Goal: Find contact information: Find contact information

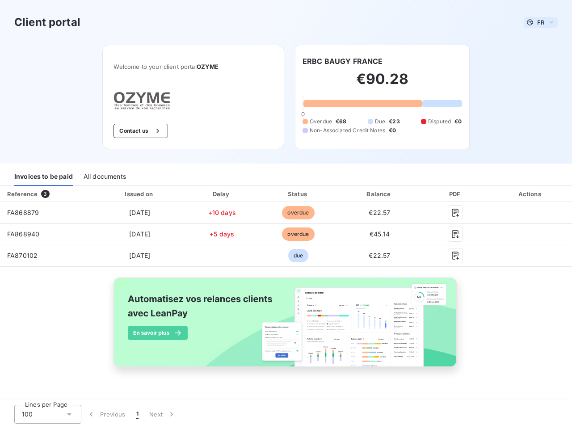
click at [541, 22] on span "FR" at bounding box center [541, 22] width 7 height 7
click at [140, 131] on button "Contact us" at bounding box center [141, 131] width 54 height 14
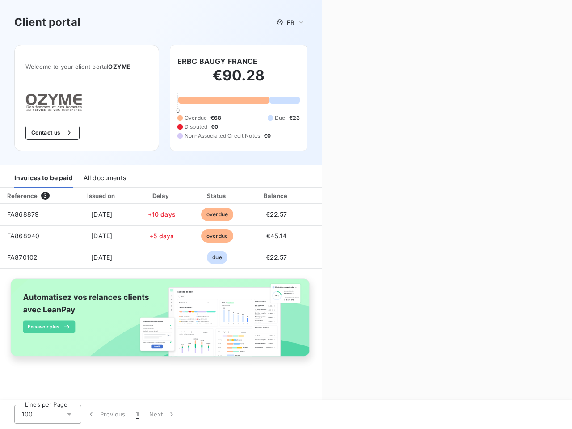
click at [343, 61] on div "Contact us Fill out the form below, and a member of our team will get back to y…" at bounding box center [447, 214] width 250 height 429
click at [43, 177] on div "Invoices to be paid" at bounding box center [43, 178] width 59 height 19
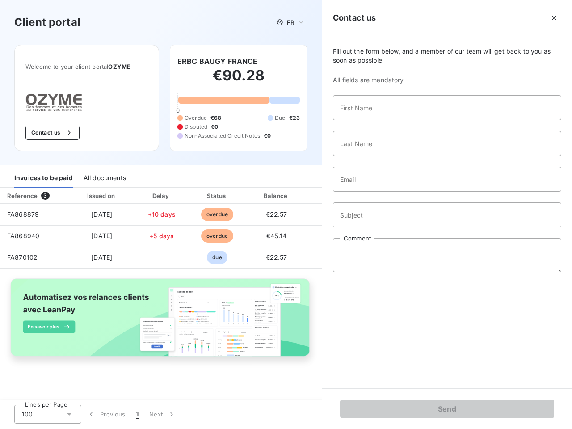
click at [104, 177] on div "All documents" at bounding box center [105, 178] width 42 height 19
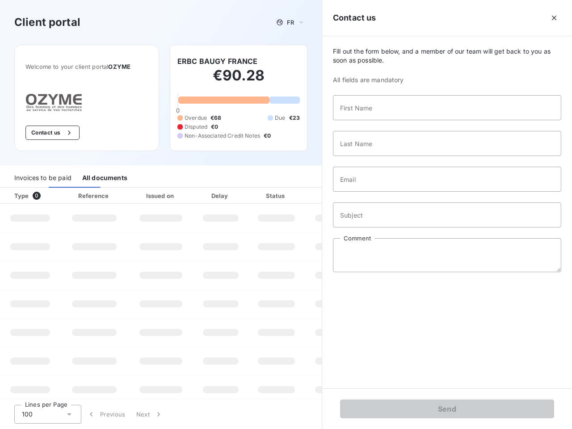
click at [47, 194] on div "Type 0" at bounding box center [34, 195] width 50 height 9
click at [139, 194] on div "Issued on" at bounding box center [161, 195] width 62 height 9
click at [222, 194] on div "Delay" at bounding box center [220, 195] width 51 height 9
click at [298, 194] on div at bounding box center [298, 195] width 9 height 9
click at [380, 194] on div "Fill out the form below, and a member of our team will get back to you as soon …" at bounding box center [447, 212] width 250 height 352
